Goal: Transaction & Acquisition: Purchase product/service

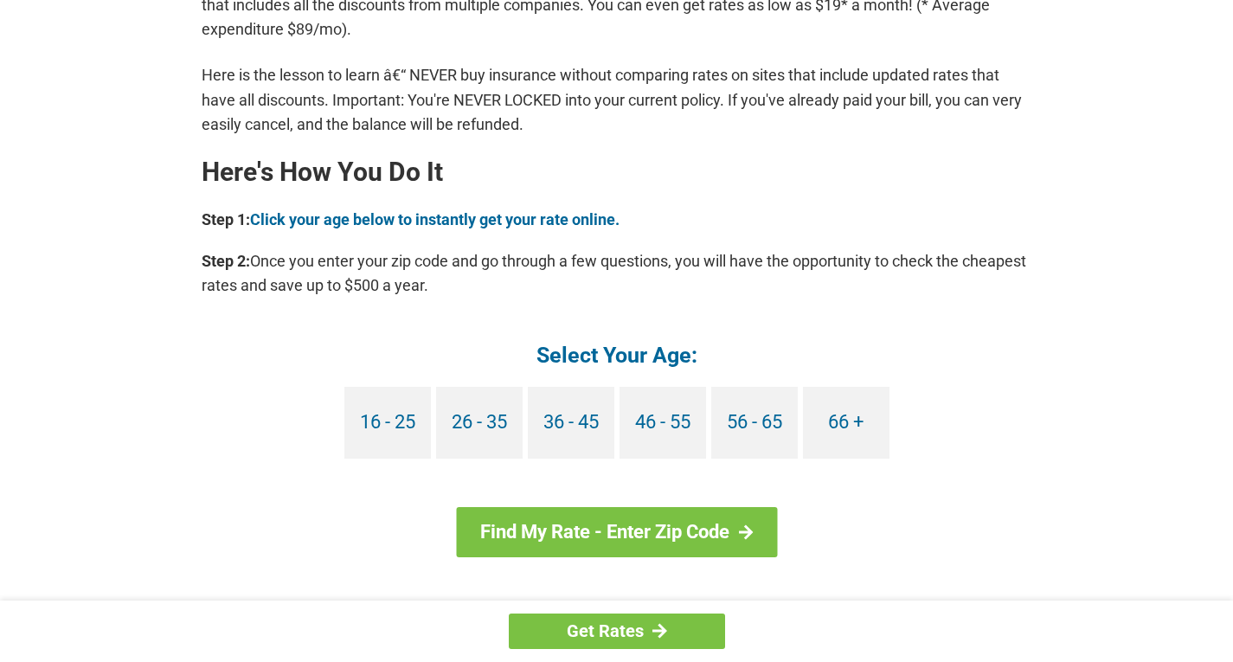
scroll to position [1471, 0]
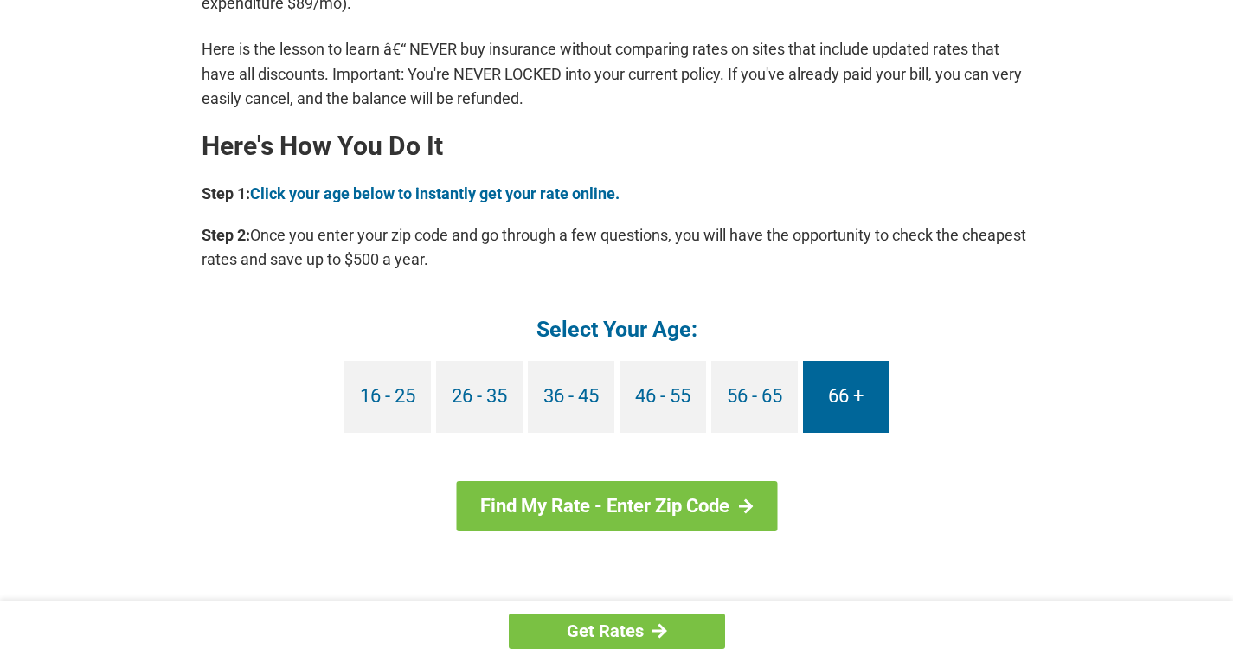
click at [852, 397] on link "66 +" at bounding box center [846, 397] width 87 height 72
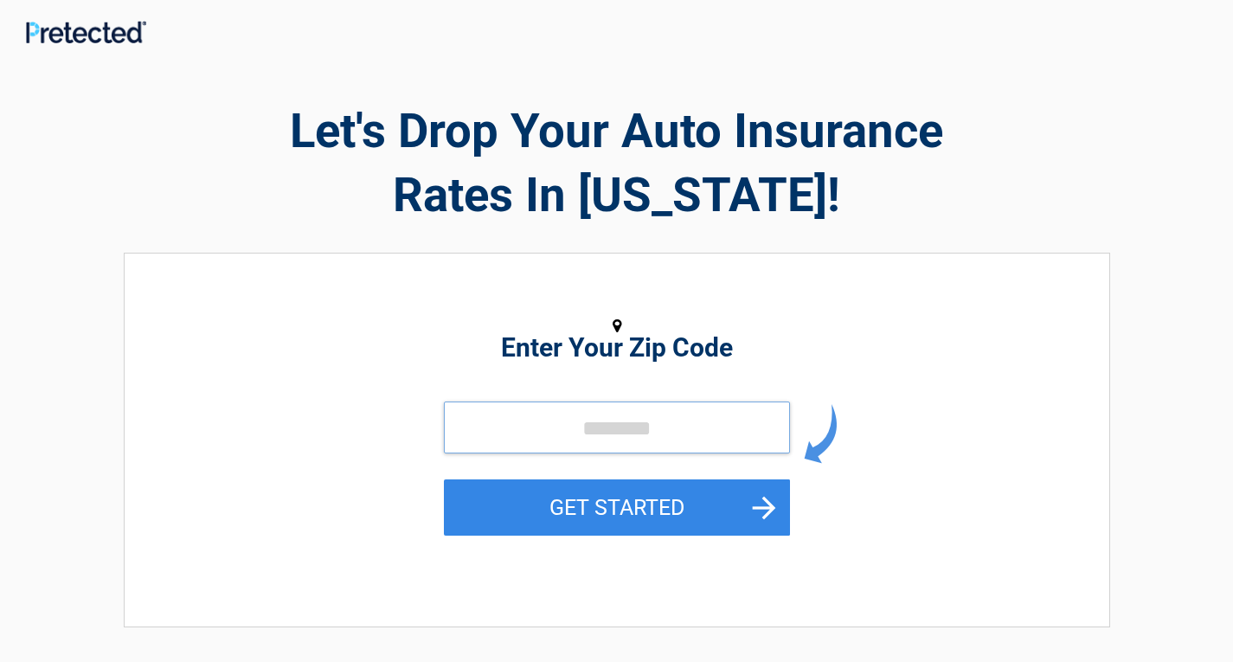
drag, startPoint x: 546, startPoint y: 415, endPoint x: 541, endPoint y: 425, distance: 10.8
click at [540, 428] on input "tel" at bounding box center [617, 428] width 346 height 52
type input "*****"
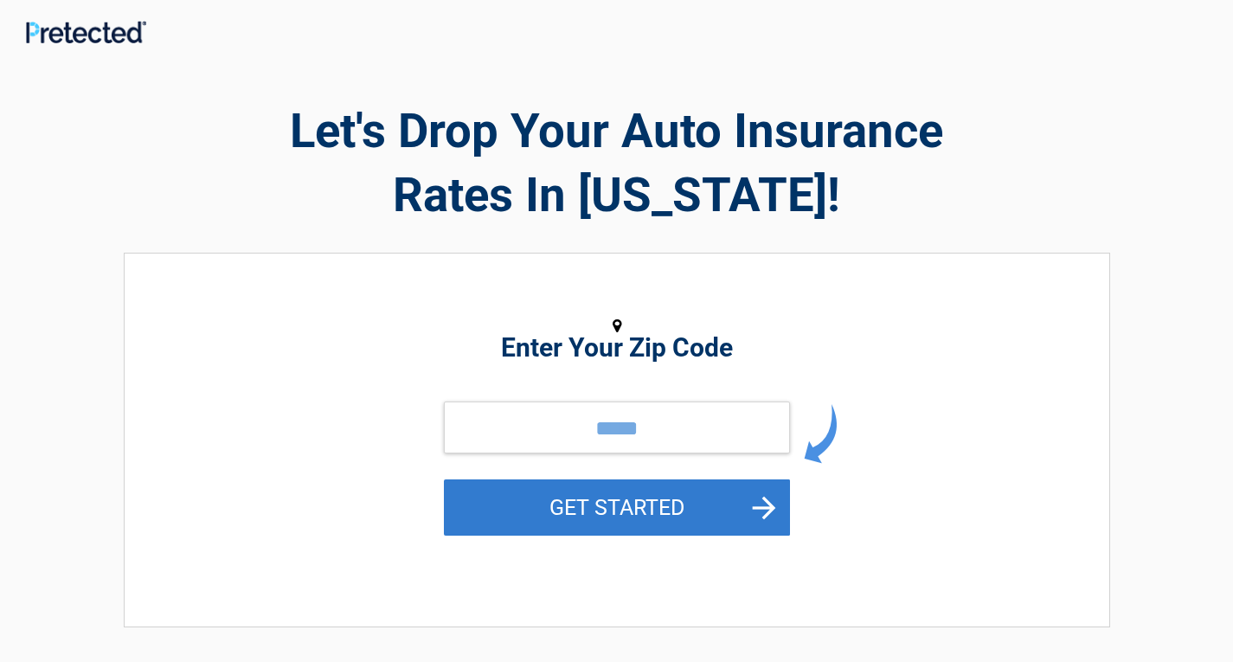
click at [745, 498] on button "GET STARTED" at bounding box center [617, 507] width 346 height 56
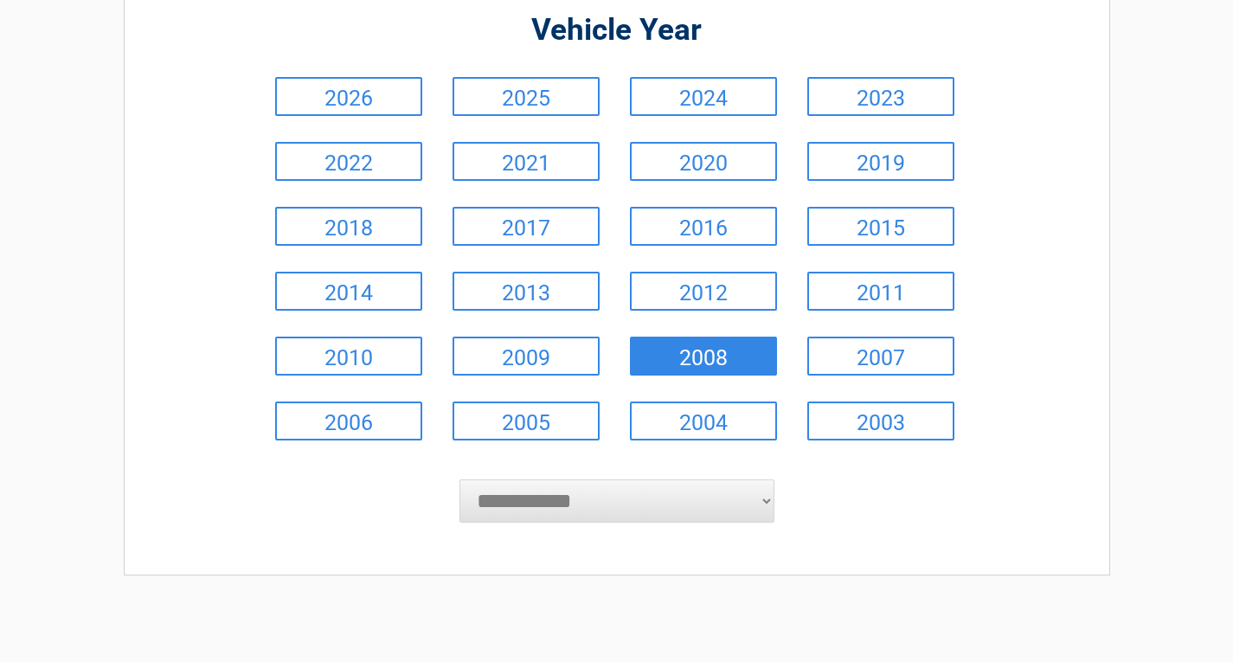
scroll to position [87, 0]
